Goal: Information Seeking & Learning: Learn about a topic

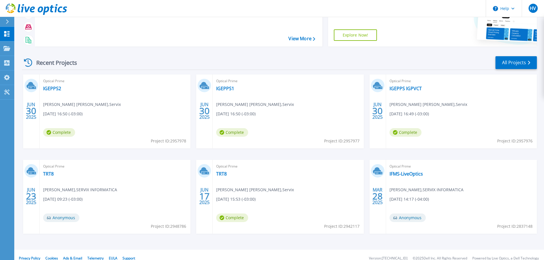
scroll to position [56, 0]
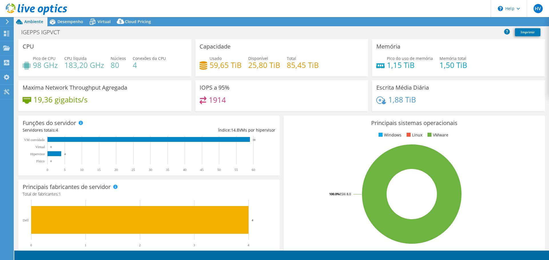
select select "USD"
click at [78, 22] on span "Desempenho" at bounding box center [70, 21] width 26 height 5
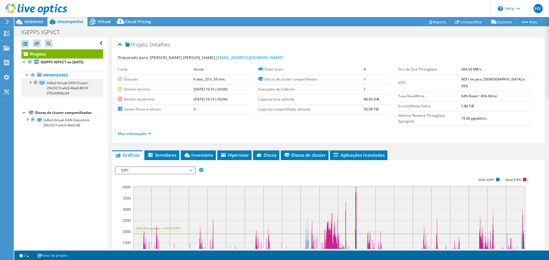
click at [30, 82] on div at bounding box center [30, 82] width 6 height 6
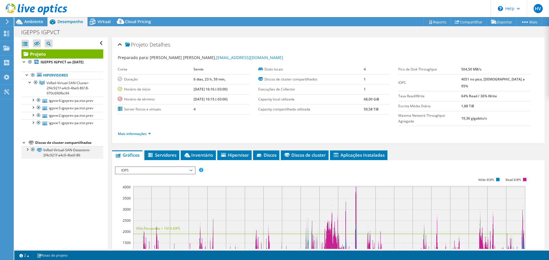
click at [28, 152] on div at bounding box center [27, 149] width 6 height 6
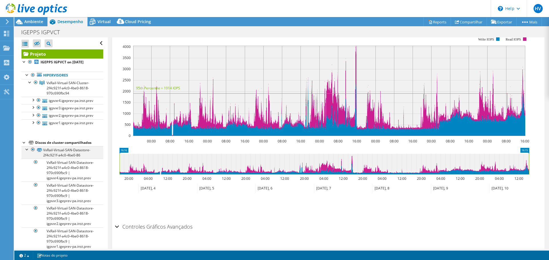
click at [29, 152] on div at bounding box center [27, 149] width 6 height 6
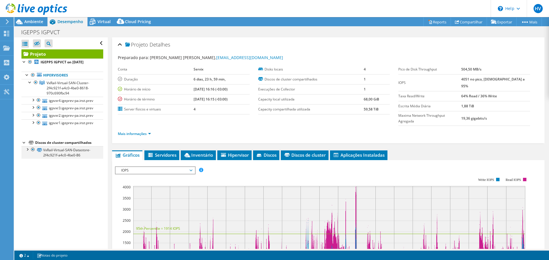
click at [29, 152] on div at bounding box center [27, 149] width 6 height 6
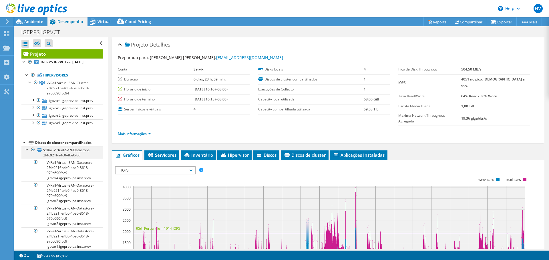
click at [29, 152] on div at bounding box center [27, 149] width 6 height 6
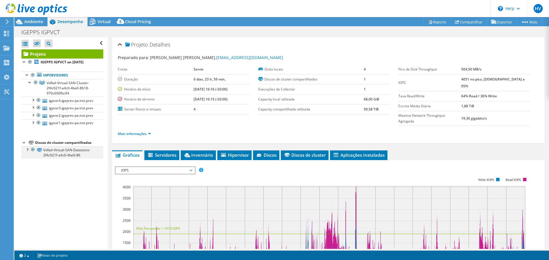
click at [27, 152] on div at bounding box center [27, 149] width 6 height 6
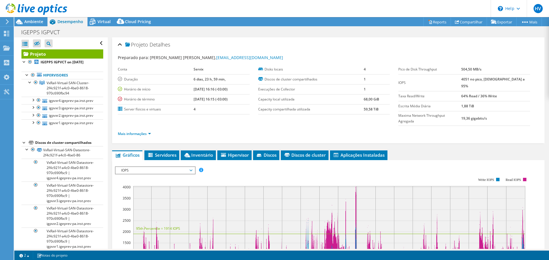
scroll to position [29, 0]
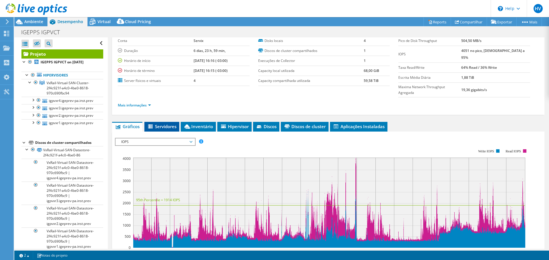
click at [155, 124] on span "Servidores" at bounding box center [161, 127] width 29 height 6
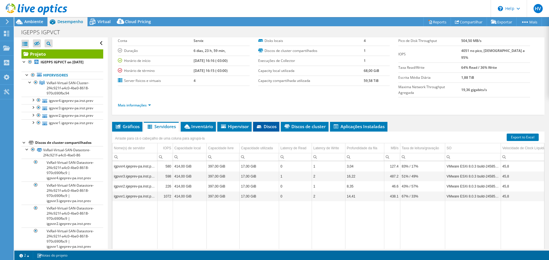
click at [264, 122] on li "Discos" at bounding box center [266, 127] width 26 height 10
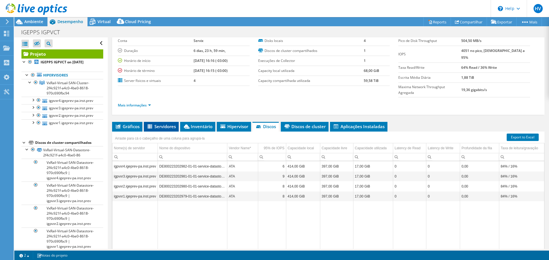
click at [149, 125] on icon at bounding box center [149, 127] width 5 height 4
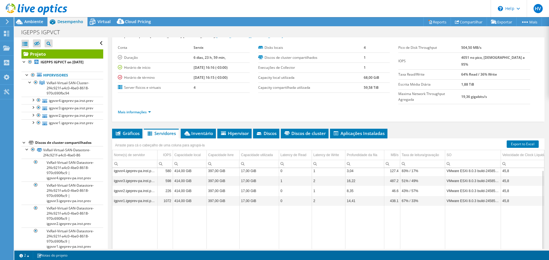
scroll to position [43, 0]
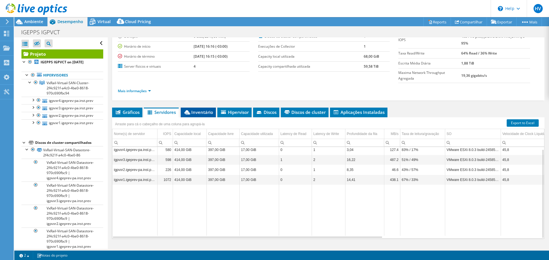
click at [191, 109] on span "Inventário" at bounding box center [197, 112] width 29 height 6
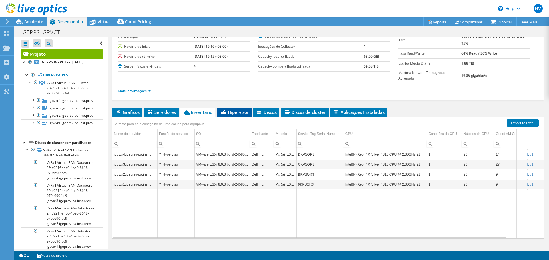
click at [225, 110] on icon at bounding box center [223, 112] width 5 height 4
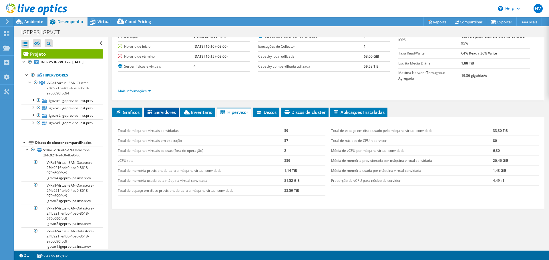
click at [156, 108] on li "Servidores" at bounding box center [161, 113] width 35 height 10
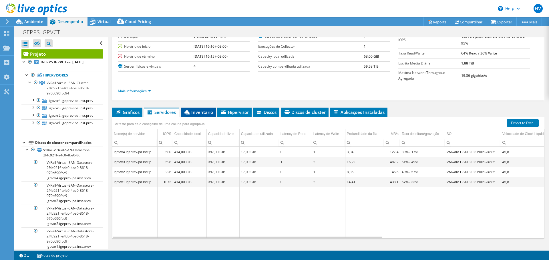
click at [210, 109] on span "Inventário" at bounding box center [197, 112] width 29 height 6
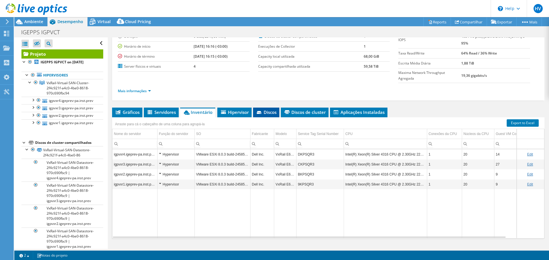
click at [267, 109] on span "Discos" at bounding box center [266, 112] width 21 height 6
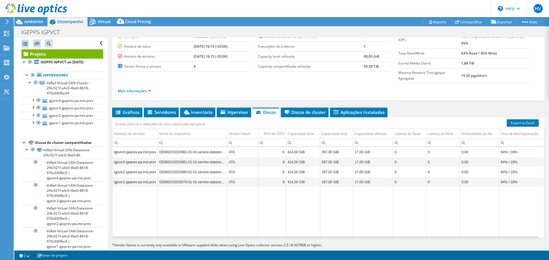
click at [299, 95] on div "Projeto Detalhes Preparado para: Jeffson Raphaell Barros Nascimento, raphaell.n…" at bounding box center [328, 128] width 441 height 266
click at [308, 109] on span "Discos de cluster" at bounding box center [304, 112] width 42 height 6
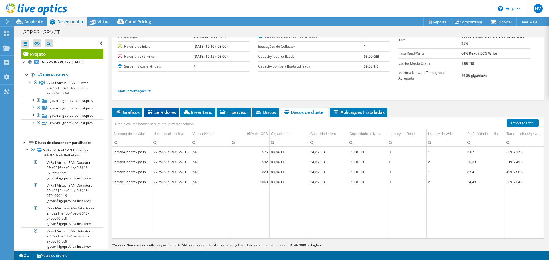
click at [156, 109] on span "Servidores" at bounding box center [161, 112] width 29 height 6
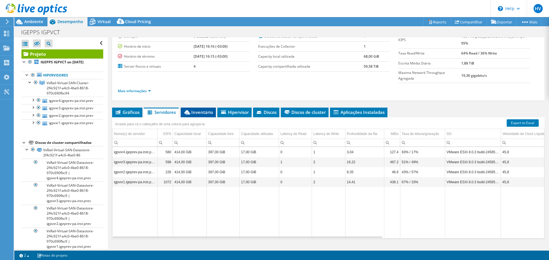
click at [202, 109] on span "Inventário" at bounding box center [197, 112] width 29 height 6
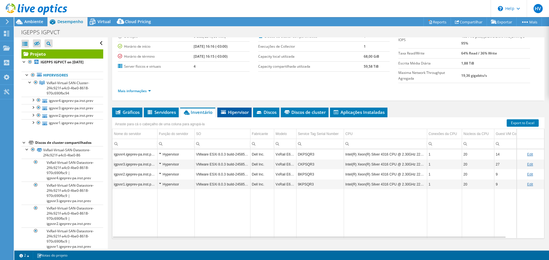
click at [233, 109] on span "Hipervisor" at bounding box center [234, 112] width 29 height 6
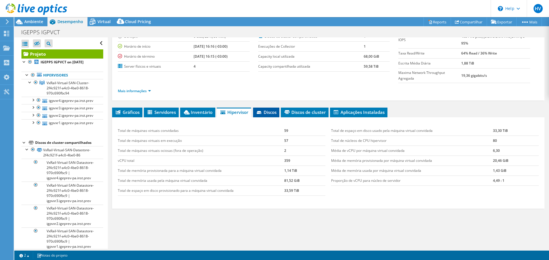
click at [266, 109] on span "Discos" at bounding box center [266, 112] width 21 height 6
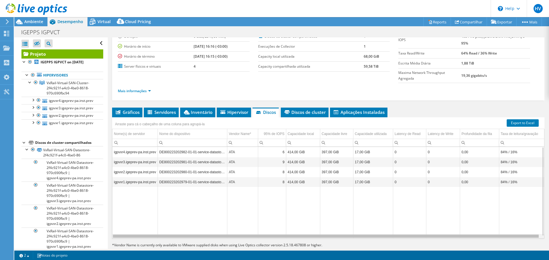
drag, startPoint x: 237, startPoint y: 225, endPoint x: 228, endPoint y: 226, distance: 8.6
click at [228, 226] on body "HV Usuário Final [PERSON_NAME] [PERSON_NAME][EMAIL_ADDRESS][PERSON_NAME][DOMAIN…" at bounding box center [274, 130] width 549 height 260
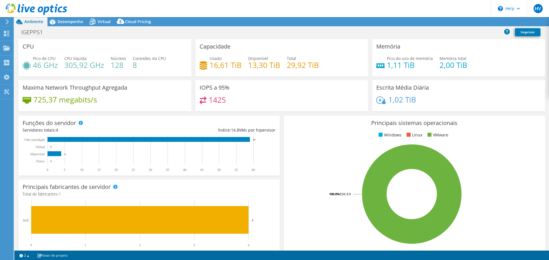
select select "USD"
click at [74, 21] on span "Desempenho" at bounding box center [70, 21] width 26 height 5
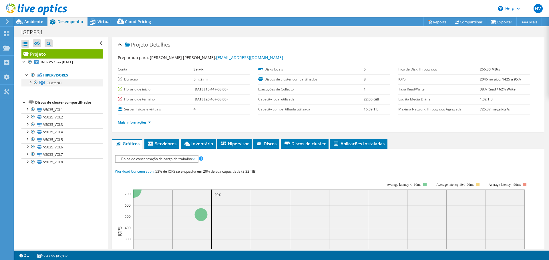
click at [31, 82] on div at bounding box center [30, 82] width 6 height 6
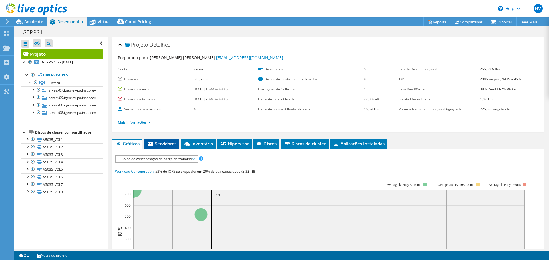
click at [159, 143] on span "Servidores" at bounding box center [161, 144] width 29 height 6
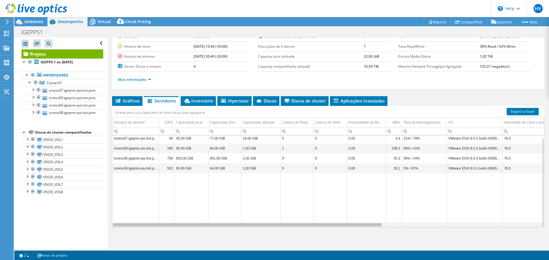
drag, startPoint x: 377, startPoint y: 227, endPoint x: 333, endPoint y: 204, distance: 49.3
click at [333, 204] on body "HV Usuário Final [PERSON_NAME] [PERSON_NAME][EMAIL_ADDRESS][PERSON_NAME][DOMAIN…" at bounding box center [274, 130] width 549 height 260
click at [263, 97] on li "Discos" at bounding box center [266, 101] width 26 height 10
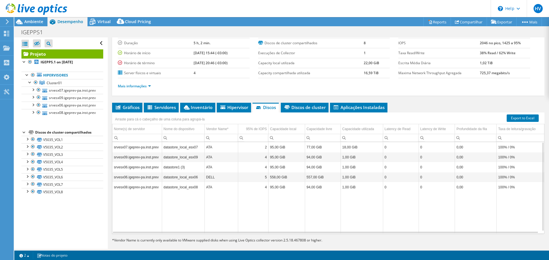
scroll to position [43, 0]
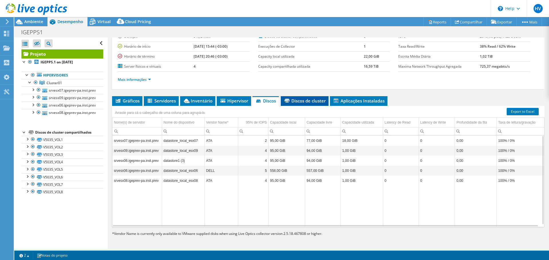
click at [296, 99] on span "Discos de cluster" at bounding box center [304, 101] width 42 height 6
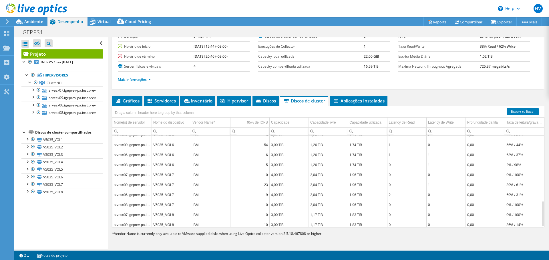
scroll to position [229, 0]
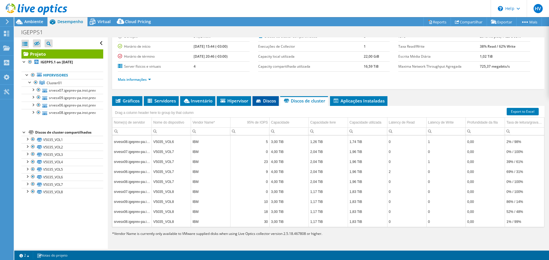
click at [256, 100] on span "Discos" at bounding box center [265, 101] width 21 height 6
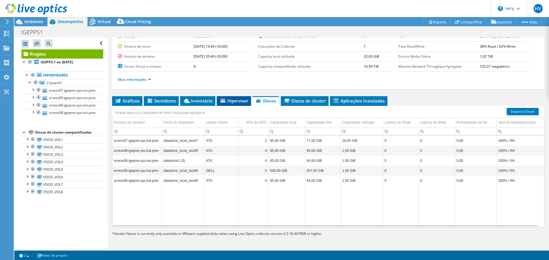
click at [238, 100] on span "Hipervisor" at bounding box center [233, 101] width 29 height 6
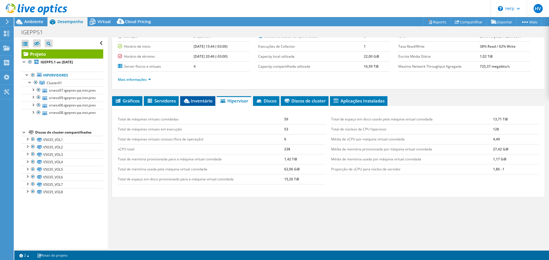
click at [188, 101] on icon at bounding box center [187, 101] width 6 height 4
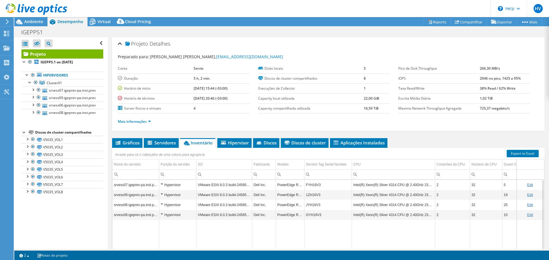
scroll to position [0, 0]
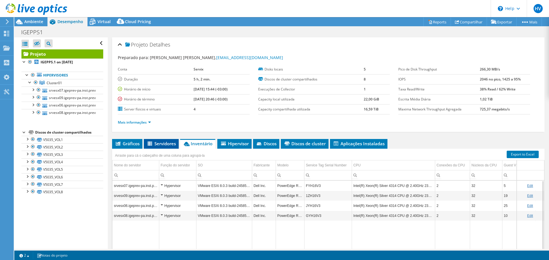
click at [156, 145] on span "Servidores" at bounding box center [161, 144] width 29 height 6
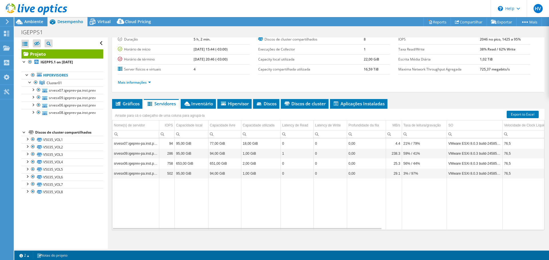
scroll to position [43, 0]
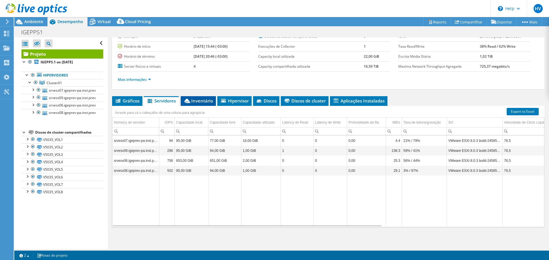
click at [204, 101] on span "Inventário" at bounding box center [197, 101] width 29 height 6
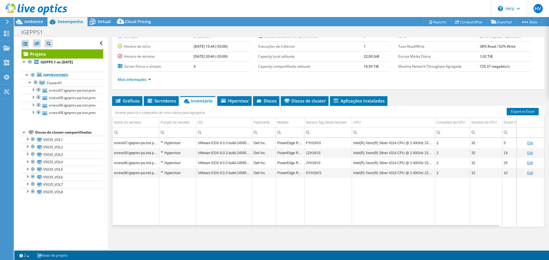
click at [162, 142] on div "Hypervisor" at bounding box center [178, 143] width 34 height 7
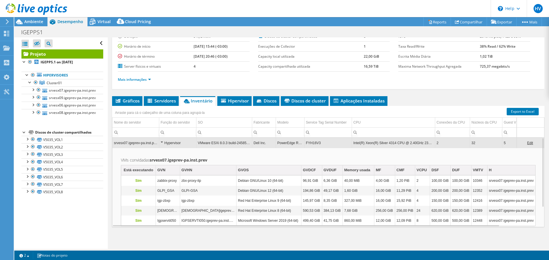
click at [162, 142] on div "Hypervisor" at bounding box center [178, 143] width 34 height 7
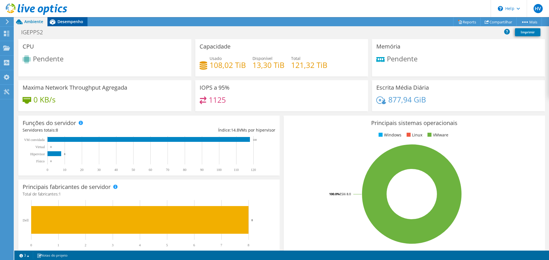
click at [80, 22] on span "Desempenho" at bounding box center [70, 21] width 26 height 5
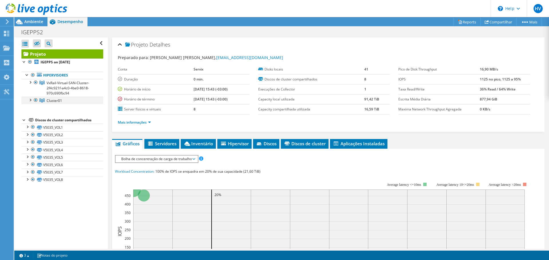
click at [35, 100] on div at bounding box center [36, 100] width 6 height 7
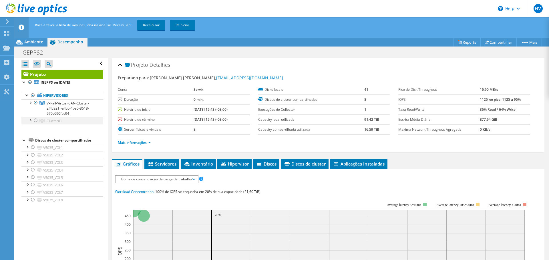
click at [35, 120] on div at bounding box center [36, 120] width 6 height 7
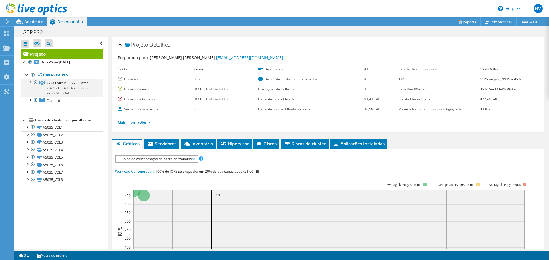
click at [35, 83] on div at bounding box center [36, 82] width 6 height 7
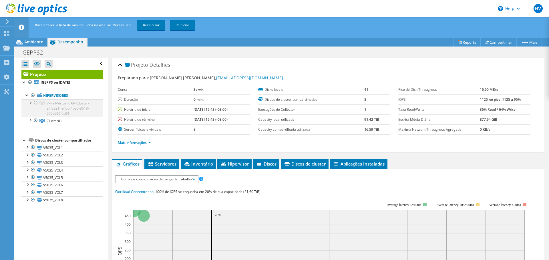
click at [37, 102] on div at bounding box center [36, 102] width 6 height 7
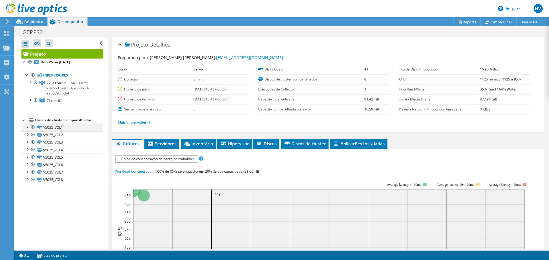
click at [33, 128] on div at bounding box center [33, 127] width 6 height 7
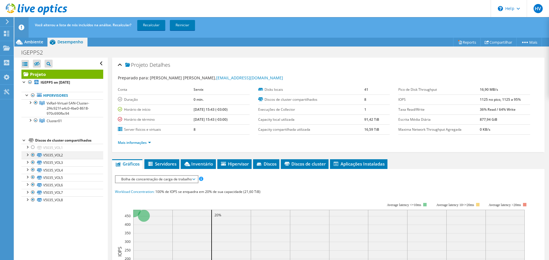
click at [31, 156] on div at bounding box center [33, 155] width 6 height 7
click at [32, 161] on div at bounding box center [33, 162] width 6 height 7
click at [32, 169] on div at bounding box center [33, 170] width 6 height 7
click at [33, 178] on div at bounding box center [33, 177] width 6 height 7
click at [34, 187] on div at bounding box center [33, 184] width 6 height 7
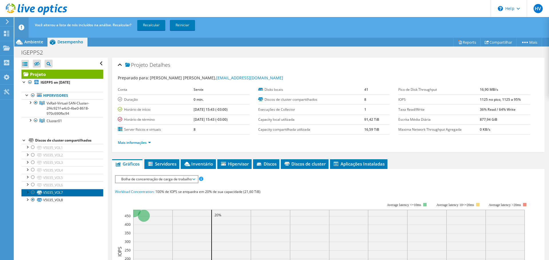
click at [32, 196] on link "V5035_VOL7" at bounding box center [62, 192] width 82 height 7
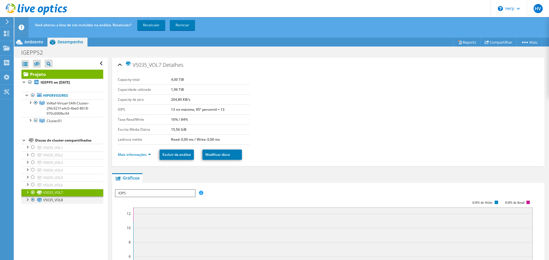
click at [32, 201] on div at bounding box center [33, 200] width 6 height 7
click at [32, 193] on div at bounding box center [33, 192] width 6 height 7
click at [95, 62] on div "Abrir Todos Fechar Todos Ocultar nós excluídos Filtro de árvore do projeto" at bounding box center [62, 64] width 82 height 12
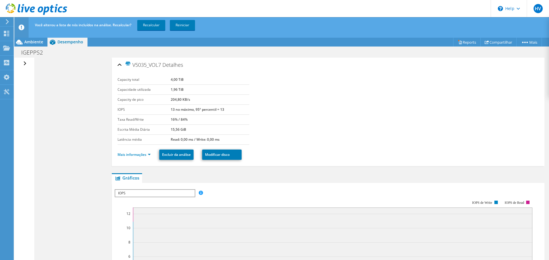
drag, startPoint x: 22, startPoint y: 62, endPoint x: 26, endPoint y: 63, distance: 3.4
click at [23, 63] on div "Abrir Todos Fechar Todos Ocultar nós excluídos Filtro de árvore do projeto" at bounding box center [25, 64] width 8 height 12
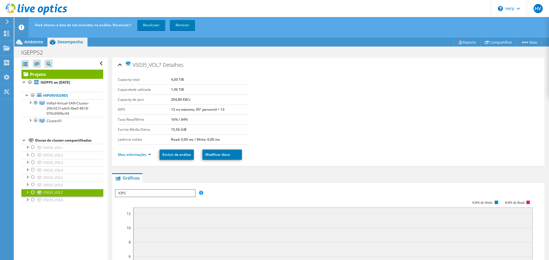
click at [120, 67] on div "V5035_VOL7 Detalhes" at bounding box center [328, 65] width 421 height 12
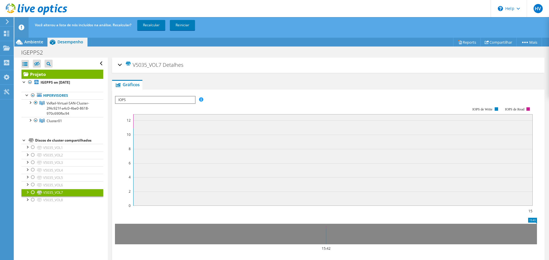
click at [117, 64] on div "V5035_VOL7 Detalhes Capacity total 4,00 TiB Capacidade utilizada 1,96 TiB Capac…" at bounding box center [328, 65] width 432 height 15
click at [34, 148] on div at bounding box center [33, 147] width 6 height 7
click at [33, 154] on div at bounding box center [33, 155] width 6 height 7
click at [32, 162] on div at bounding box center [33, 162] width 6 height 7
click at [33, 169] on div at bounding box center [33, 170] width 6 height 7
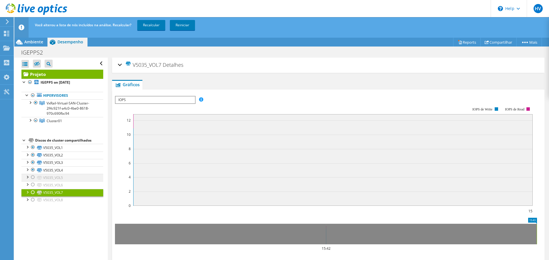
click at [32, 177] on div at bounding box center [33, 177] width 6 height 7
click at [33, 189] on link "V5035_VOL6" at bounding box center [62, 184] width 82 height 7
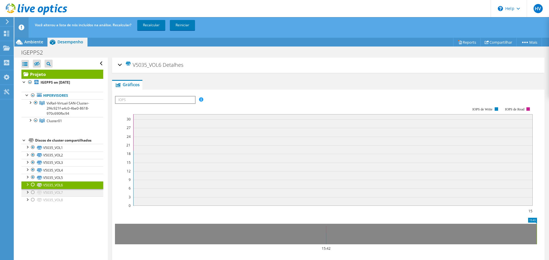
click at [33, 194] on div at bounding box center [33, 192] width 6 height 7
click at [32, 199] on div at bounding box center [33, 200] width 6 height 7
click at [33, 188] on div at bounding box center [33, 184] width 6 height 7
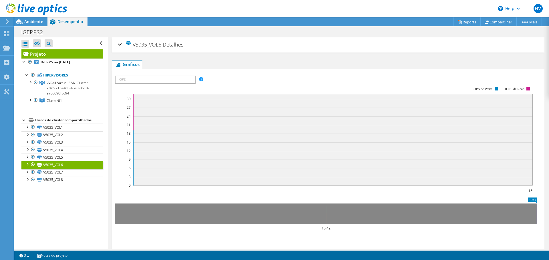
click at [59, 55] on link "Projeto" at bounding box center [62, 53] width 82 height 9
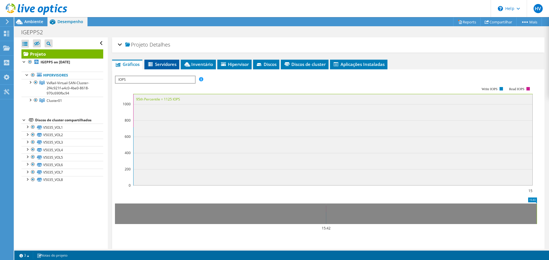
click at [167, 64] on span "Servidores" at bounding box center [161, 64] width 29 height 6
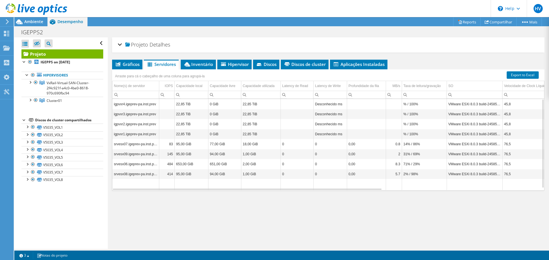
click at [118, 44] on div "Projeto Detalhes" at bounding box center [328, 45] width 421 height 12
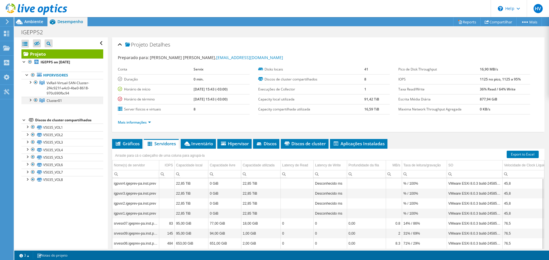
click at [36, 101] on div at bounding box center [36, 100] width 6 height 7
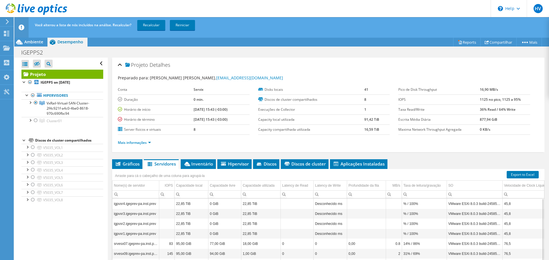
click at [137, 146] on div "Mais informações" at bounding box center [328, 143] width 421 height 16
click at [139, 142] on link "Mais informações" at bounding box center [134, 142] width 33 height 5
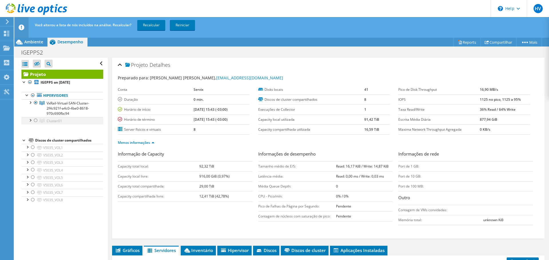
click at [36, 121] on div at bounding box center [36, 120] width 6 height 7
